Goal: Task Accomplishment & Management: Complete application form

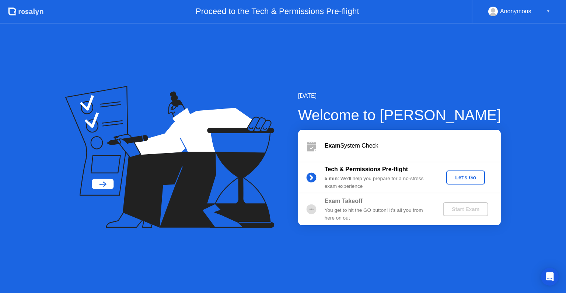
click at [470, 177] on div "Let's Go" at bounding box center [465, 177] width 33 height 6
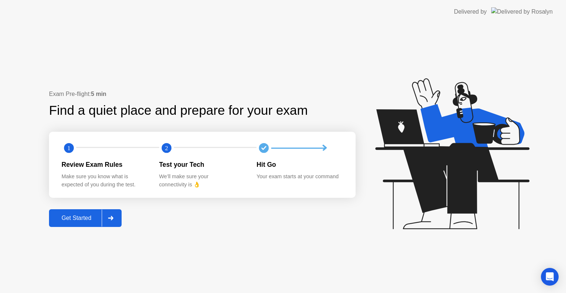
click at [87, 219] on div "Get Started" at bounding box center [76, 217] width 50 height 7
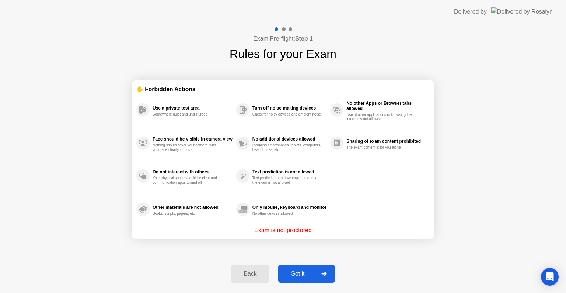
click at [297, 270] on div "Got it" at bounding box center [297, 273] width 35 height 7
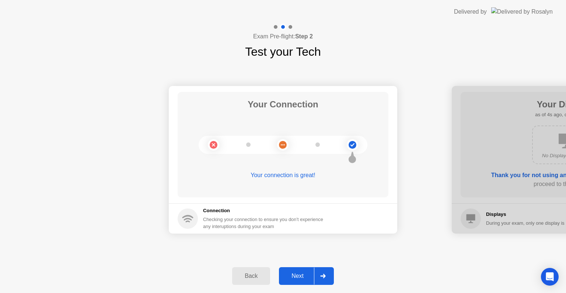
click at [298, 276] on div "Next" at bounding box center [297, 275] width 33 height 7
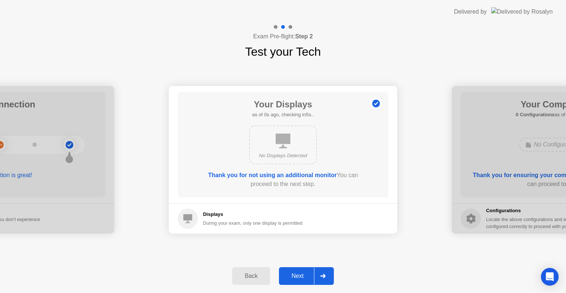
click at [307, 278] on div "Next" at bounding box center [297, 275] width 33 height 7
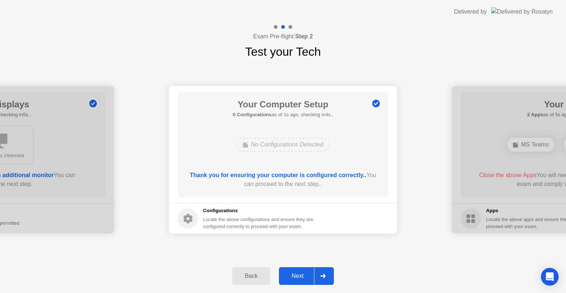
click at [302, 276] on div "Next" at bounding box center [297, 275] width 33 height 7
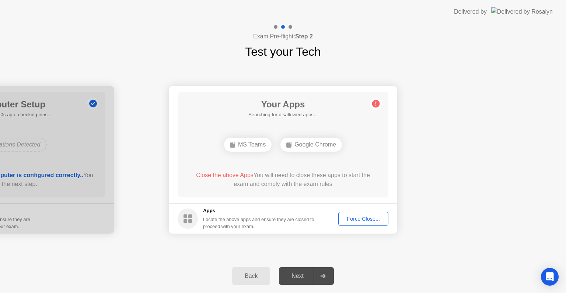
click at [309, 144] on div "Google Chrome" at bounding box center [311, 144] width 62 height 14
click at [365, 218] on div "Force Close..." at bounding box center [363, 219] width 45 height 6
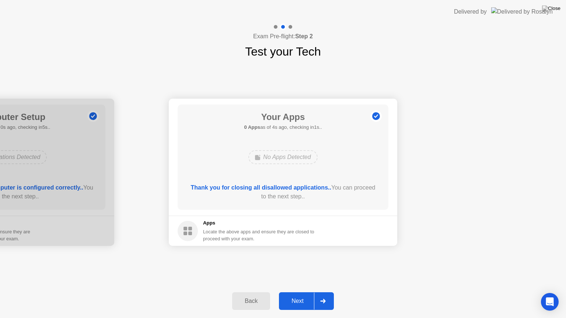
click at [298, 292] on div "Next" at bounding box center [297, 301] width 33 height 7
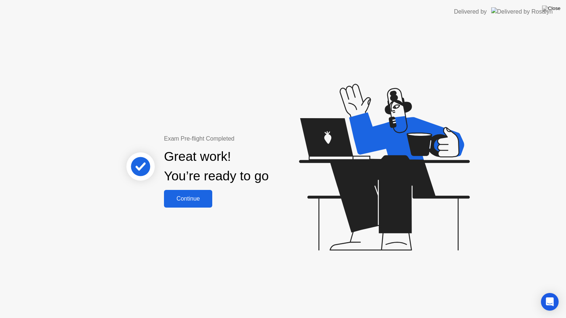
click at [193, 197] on div "Continue" at bounding box center [188, 199] width 44 height 7
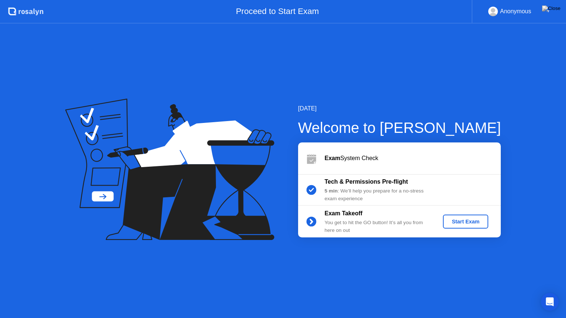
click at [511, 10] on div "Anonymous" at bounding box center [515, 12] width 31 height 10
click at [463, 221] on div "Start Exam" at bounding box center [465, 222] width 39 height 6
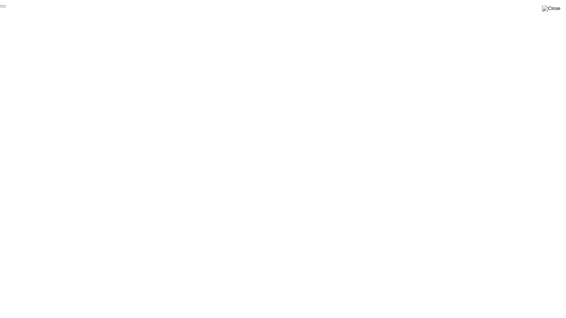
click div "End Proctoring Session"
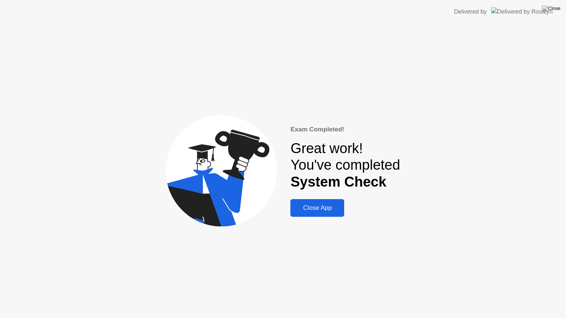
click at [311, 212] on div "Close App" at bounding box center [317, 207] width 49 height 7
